Goal: Use online tool/utility: Utilize a website feature to perform a specific function

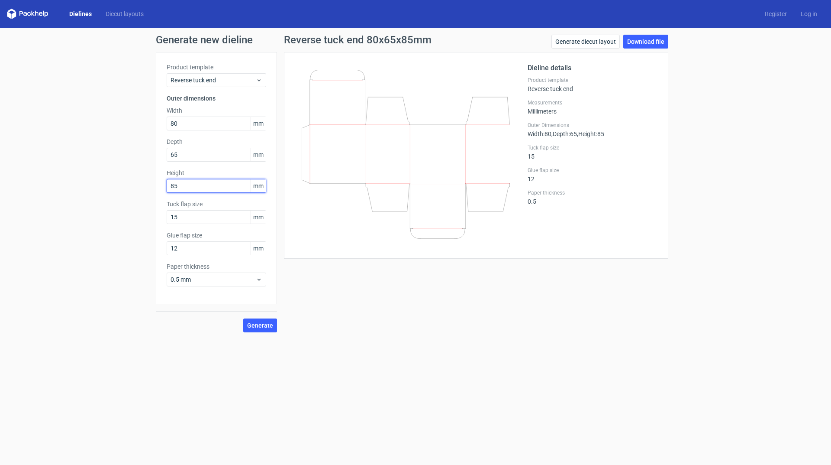
drag, startPoint x: 187, startPoint y: 189, endPoint x: 136, endPoint y: 186, distance: 50.8
click at [136, 186] on div "Generate new dieline Product template Reverse tuck end Outer dimensions Width 8…" at bounding box center [415, 183] width 831 height 311
type input "114"
drag, startPoint x: 208, startPoint y: 151, endPoint x: 97, endPoint y: 152, distance: 111.7
click at [97, 152] on div "Generate new dieline Product template Reverse tuck end Outer dimensions Width 8…" at bounding box center [415, 183] width 831 height 311
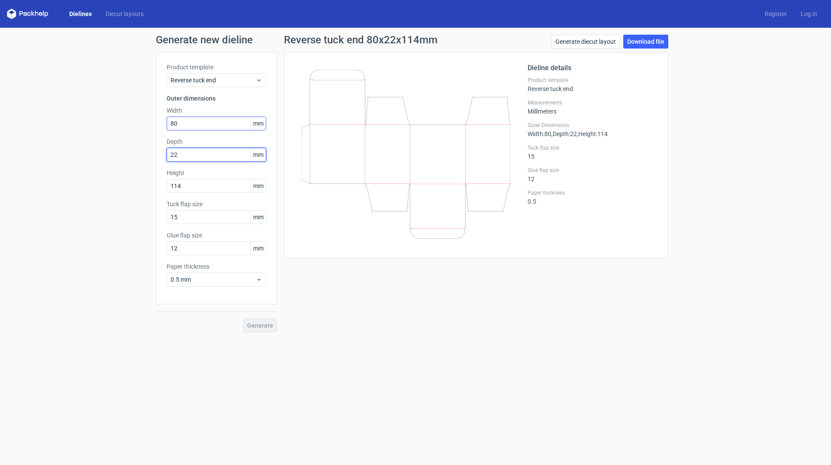
type input "22"
drag, startPoint x: 182, startPoint y: 122, endPoint x: 116, endPoint y: 120, distance: 65.4
click at [126, 126] on div "Generate new dieline Product template Reverse tuck end Outer dimensions Width 8…" at bounding box center [415, 183] width 831 height 311
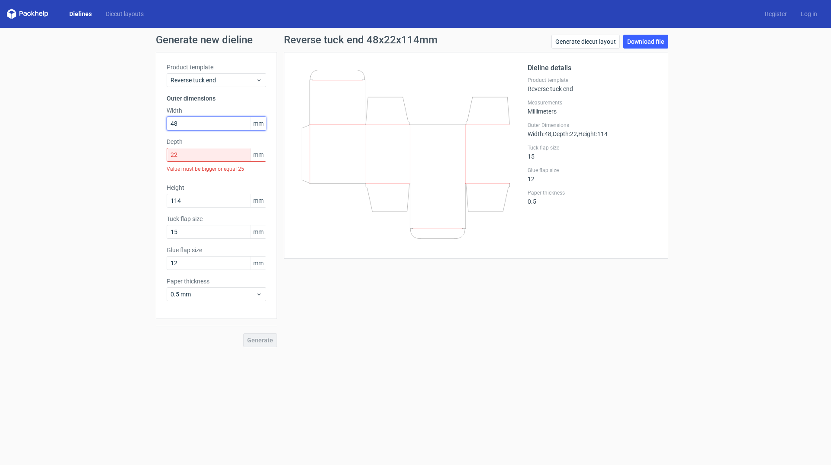
type input "48"
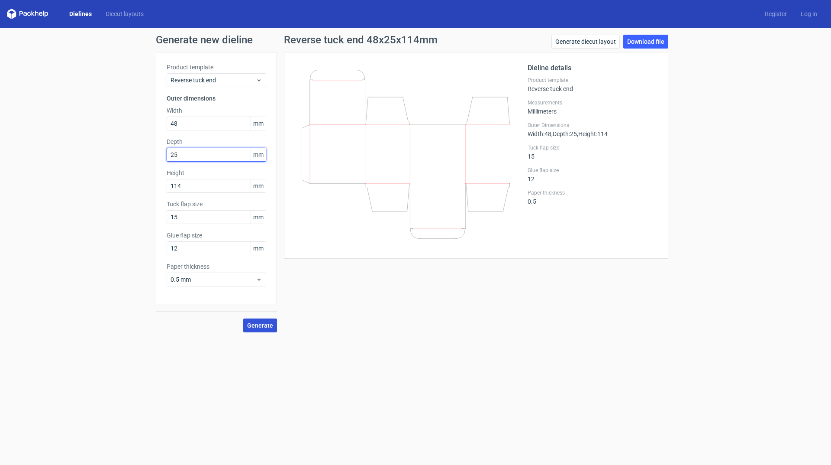
type input "25"
click at [255, 326] on span "Generate" at bounding box center [260, 325] width 26 height 6
drag, startPoint x: 209, startPoint y: 154, endPoint x: 94, endPoint y: 155, distance: 115.2
click at [94, 155] on div "Generate new dieline Product template Reverse tuck end Outer dimensions Width 4…" at bounding box center [415, 183] width 831 height 311
type input "22"
